Goal: Task Accomplishment & Management: Manage account settings

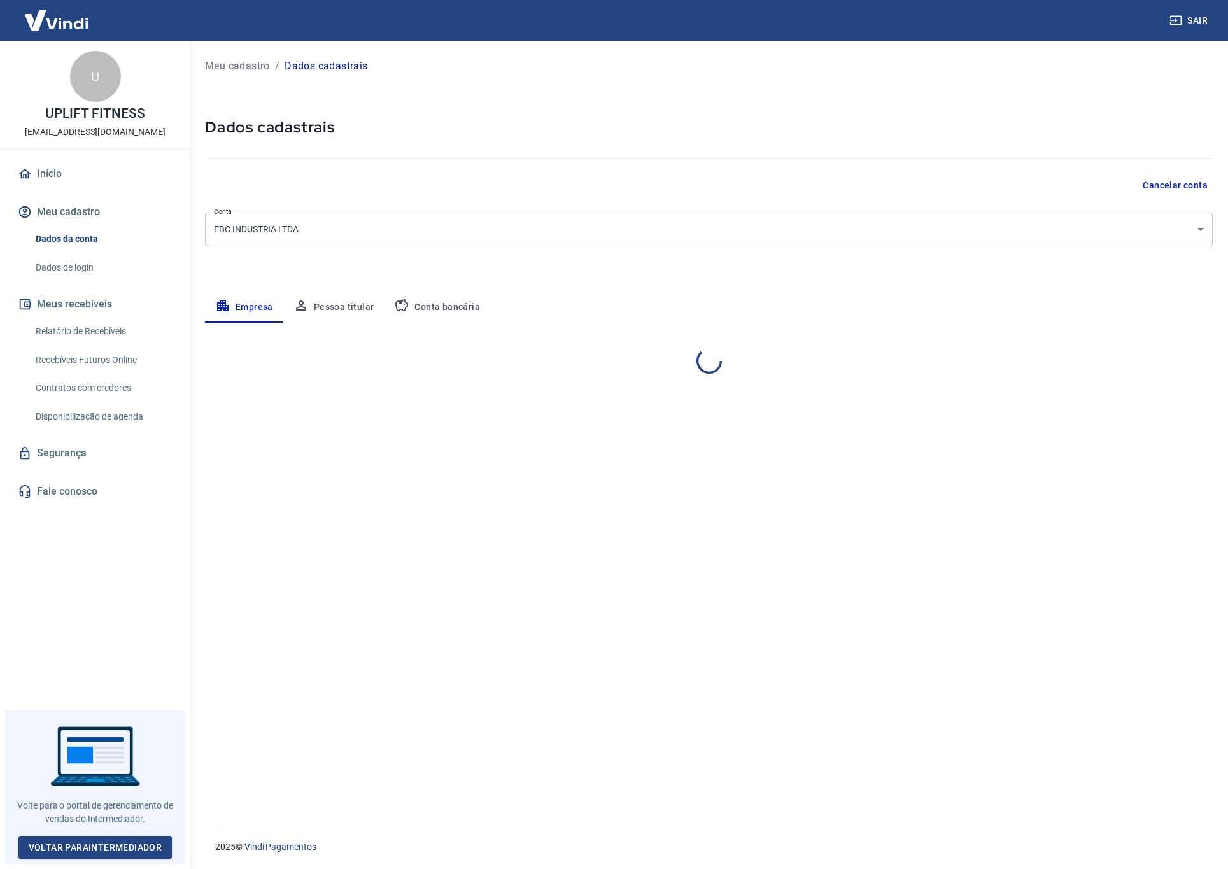
select select "SC"
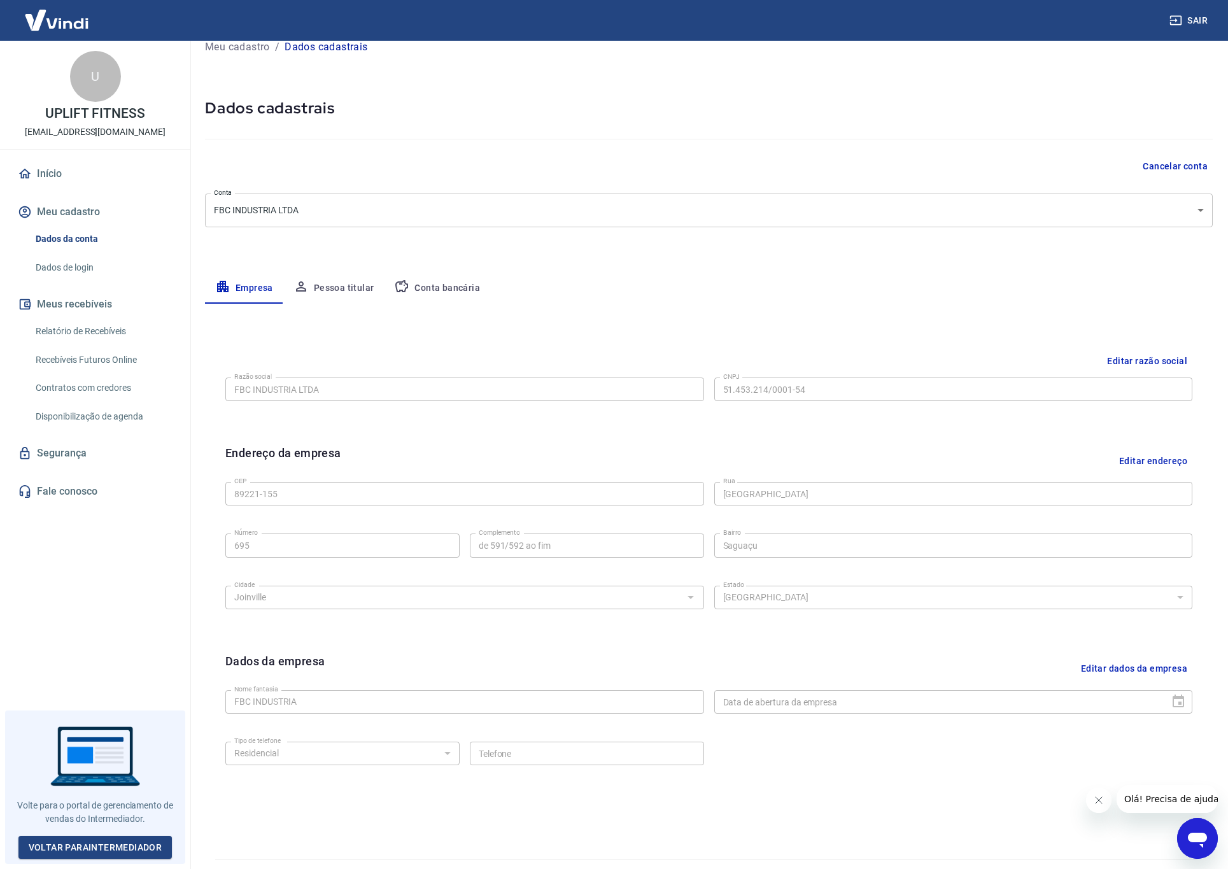
scroll to position [48, 0]
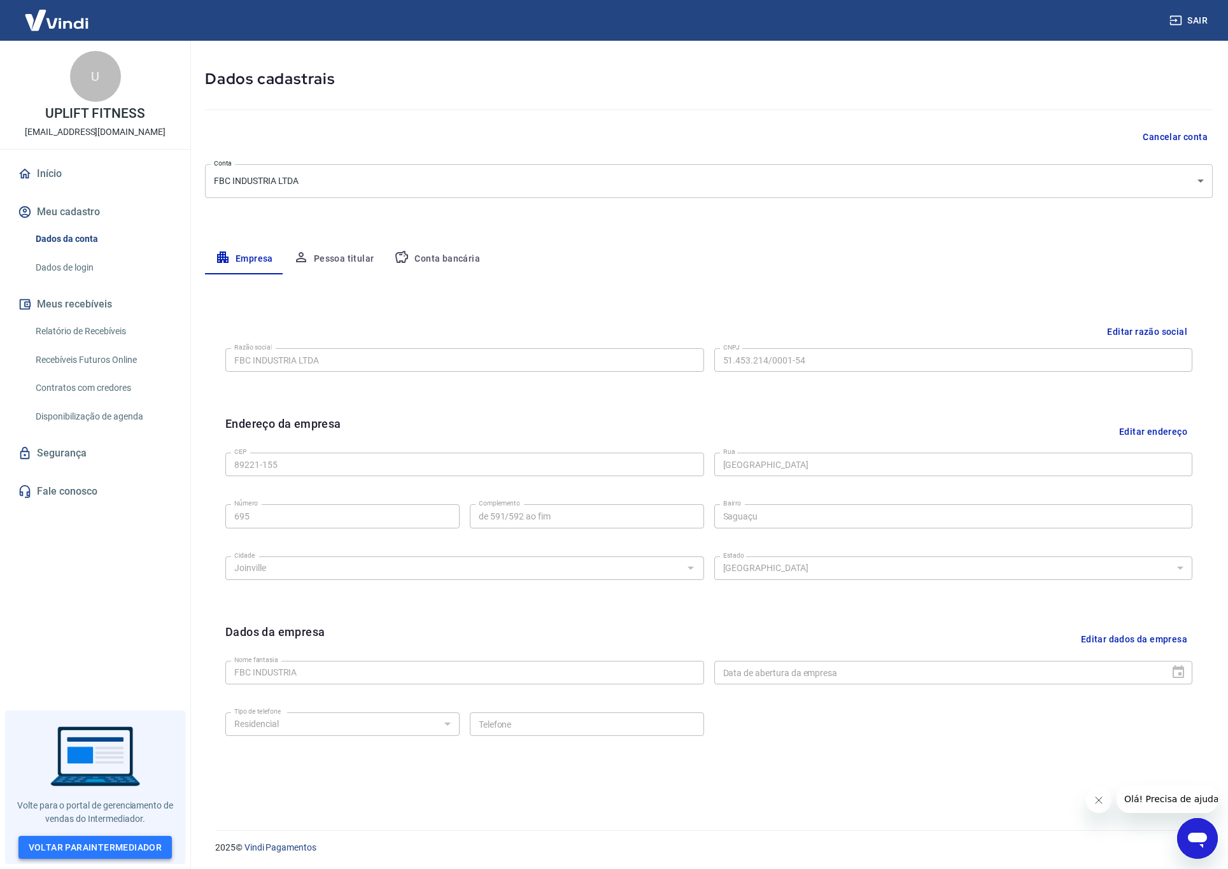
click at [101, 846] on link "Voltar para Intermediador" at bounding box center [95, 848] width 154 height 24
